Goal: Task Accomplishment & Management: Complete application form

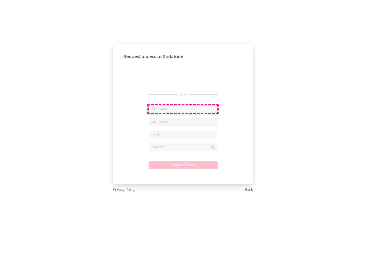
click at [183, 109] on input "text" at bounding box center [183, 109] width 69 height 8
type input "[PERSON_NAME]"
click at [183, 122] on input "text" at bounding box center [183, 122] width 69 height 8
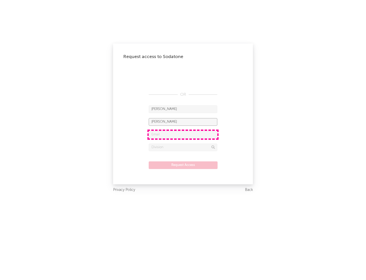
type input "[PERSON_NAME]"
click at [183, 134] on input "text" at bounding box center [183, 135] width 69 height 8
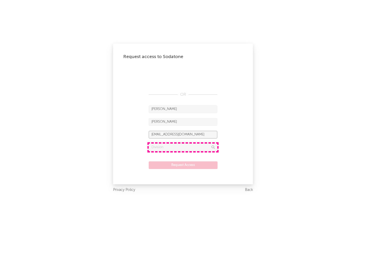
type input "[EMAIL_ADDRESS][DOMAIN_NAME]"
click at [183, 147] on input "text" at bounding box center [183, 147] width 69 height 8
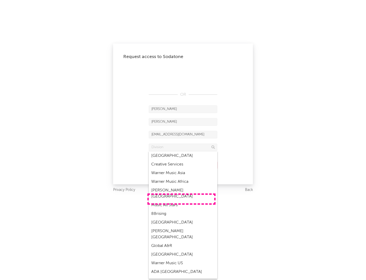
click at [182, 201] on div "Music All Stars" at bounding box center [183, 205] width 69 height 9
type input "Music All Stars"
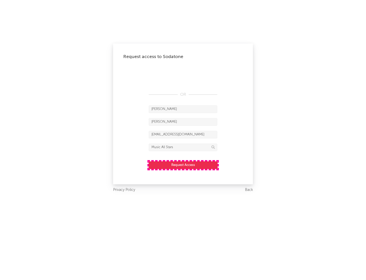
click at [183, 165] on button "Request Access" at bounding box center [183, 165] width 69 height 8
